Goal: Navigation & Orientation: Find specific page/section

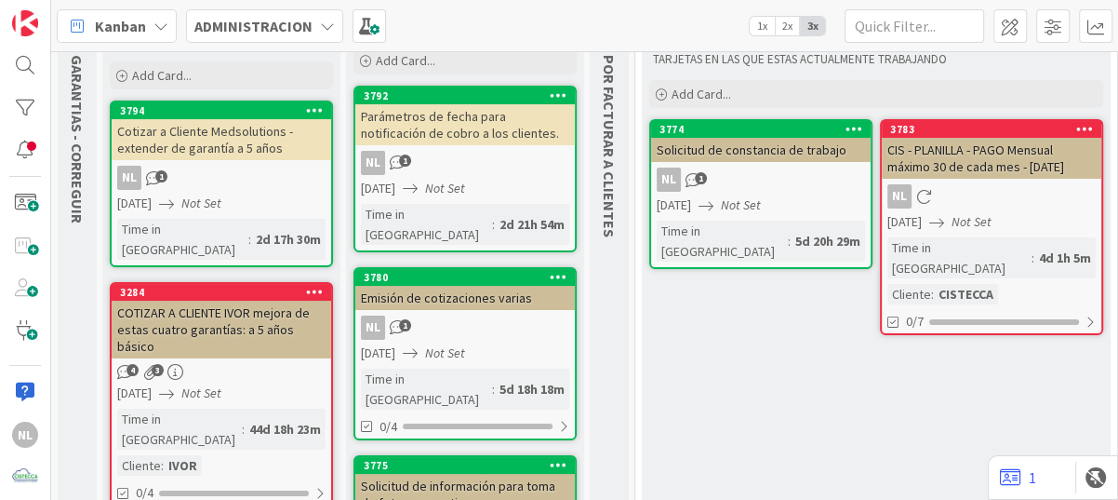
scroll to position [93, 0]
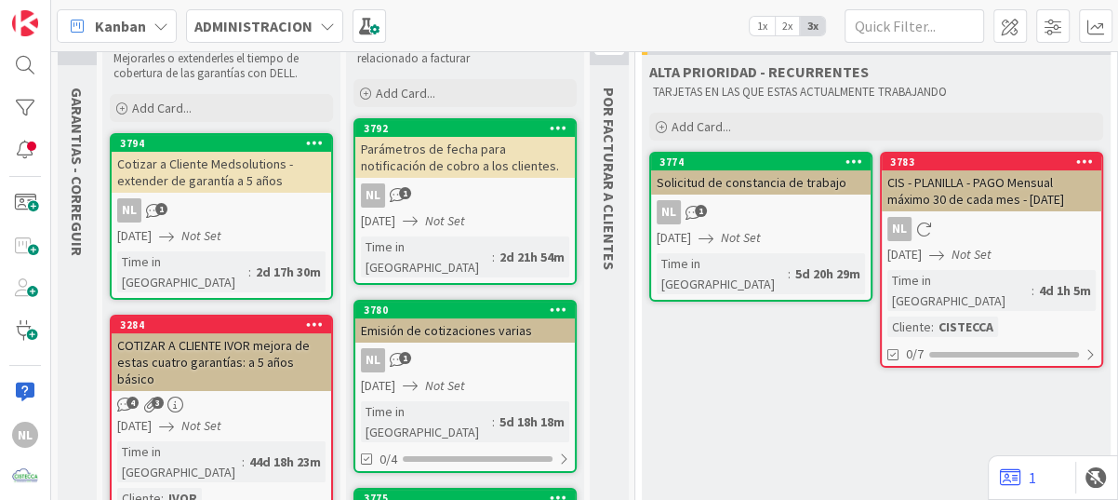
click at [217, 375] on div "3284 COTIZAR A CLIENTE IVOR mejora de estas cuatro garantías: a 5 años básico 4…" at bounding box center [221, 426] width 223 height 224
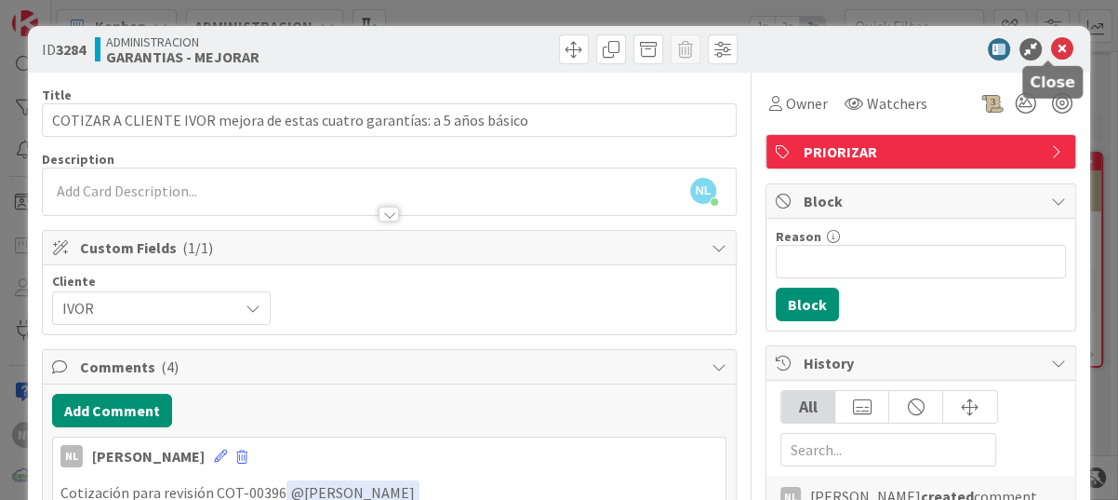
click at [1056, 47] on icon at bounding box center [1062, 49] width 22 height 22
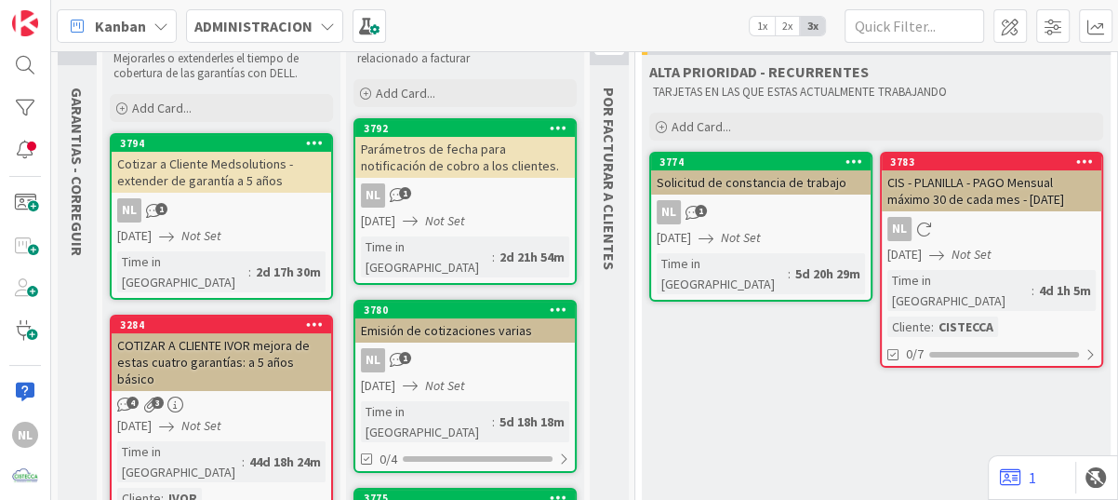
click at [992, 260] on icon "Not Set" at bounding box center [972, 254] width 40 height 17
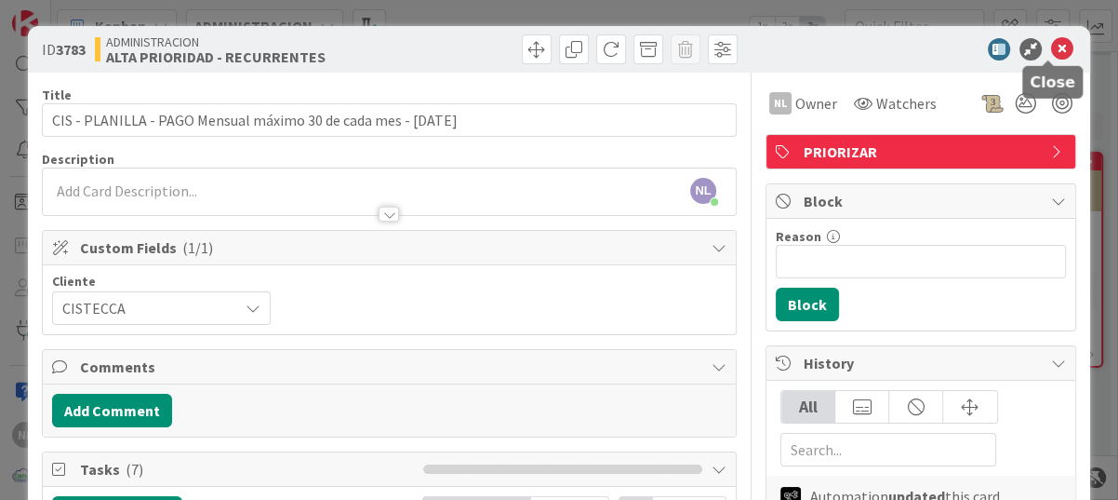
click at [1051, 44] on icon at bounding box center [1062, 49] width 22 height 22
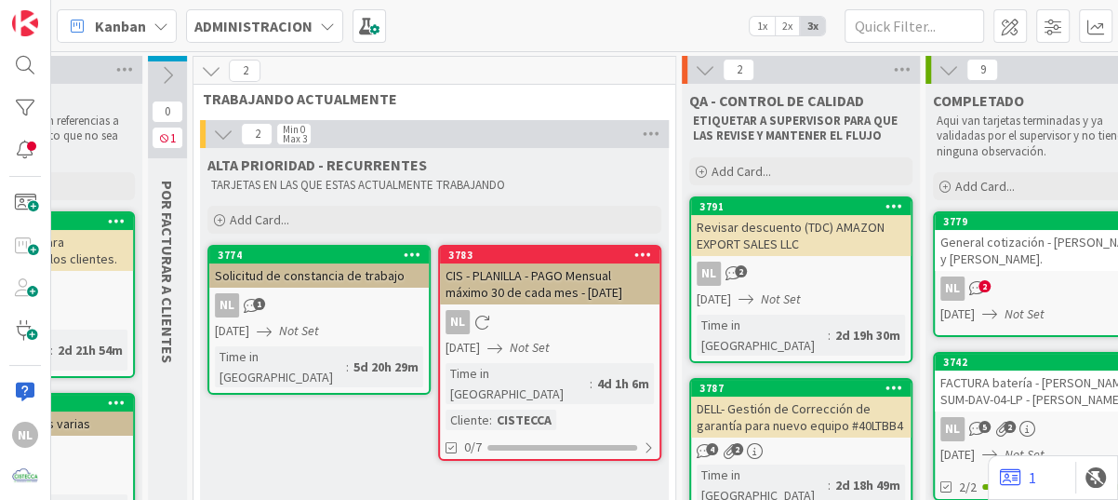
scroll to position [0, 727]
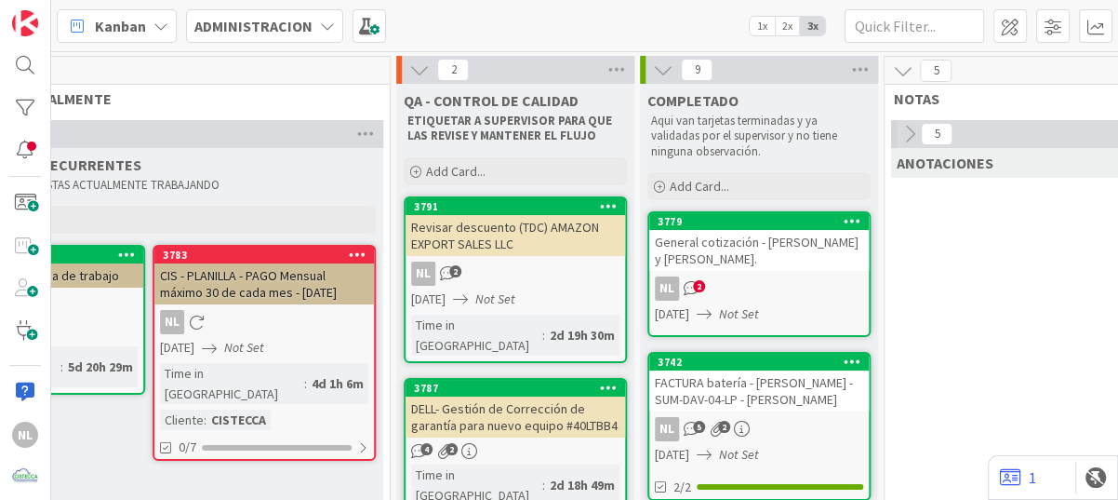
click at [794, 295] on div "NL 2" at bounding box center [759, 288] width 220 height 24
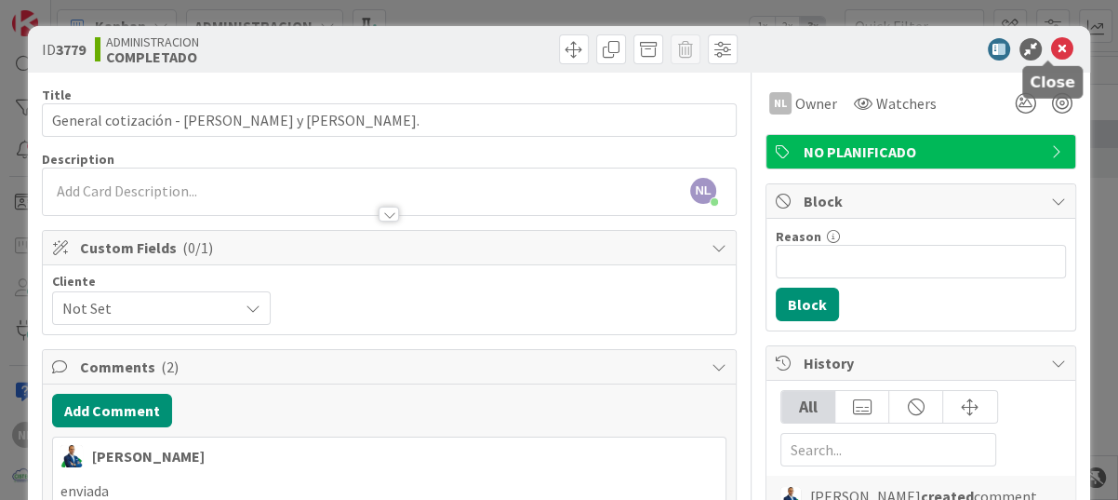
click at [1051, 47] on icon at bounding box center [1062, 49] width 22 height 22
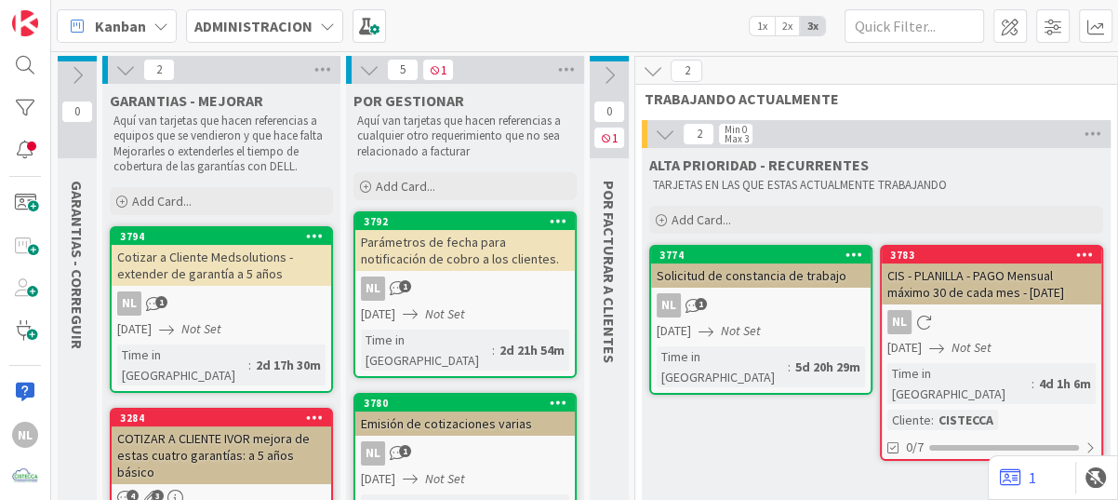
scroll to position [93, 0]
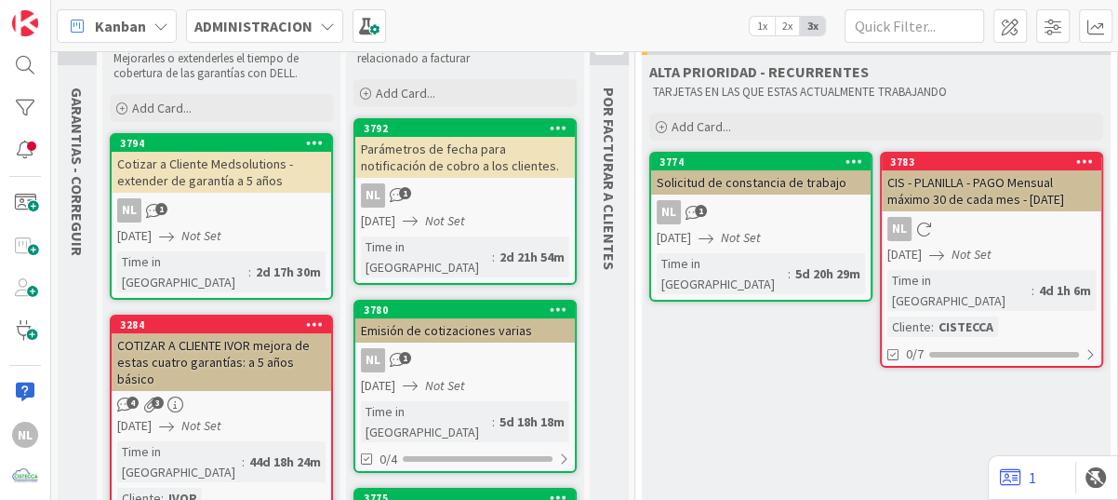
click at [465, 377] on icon "Not Set" at bounding box center [445, 385] width 40 height 17
